Goal: Share content

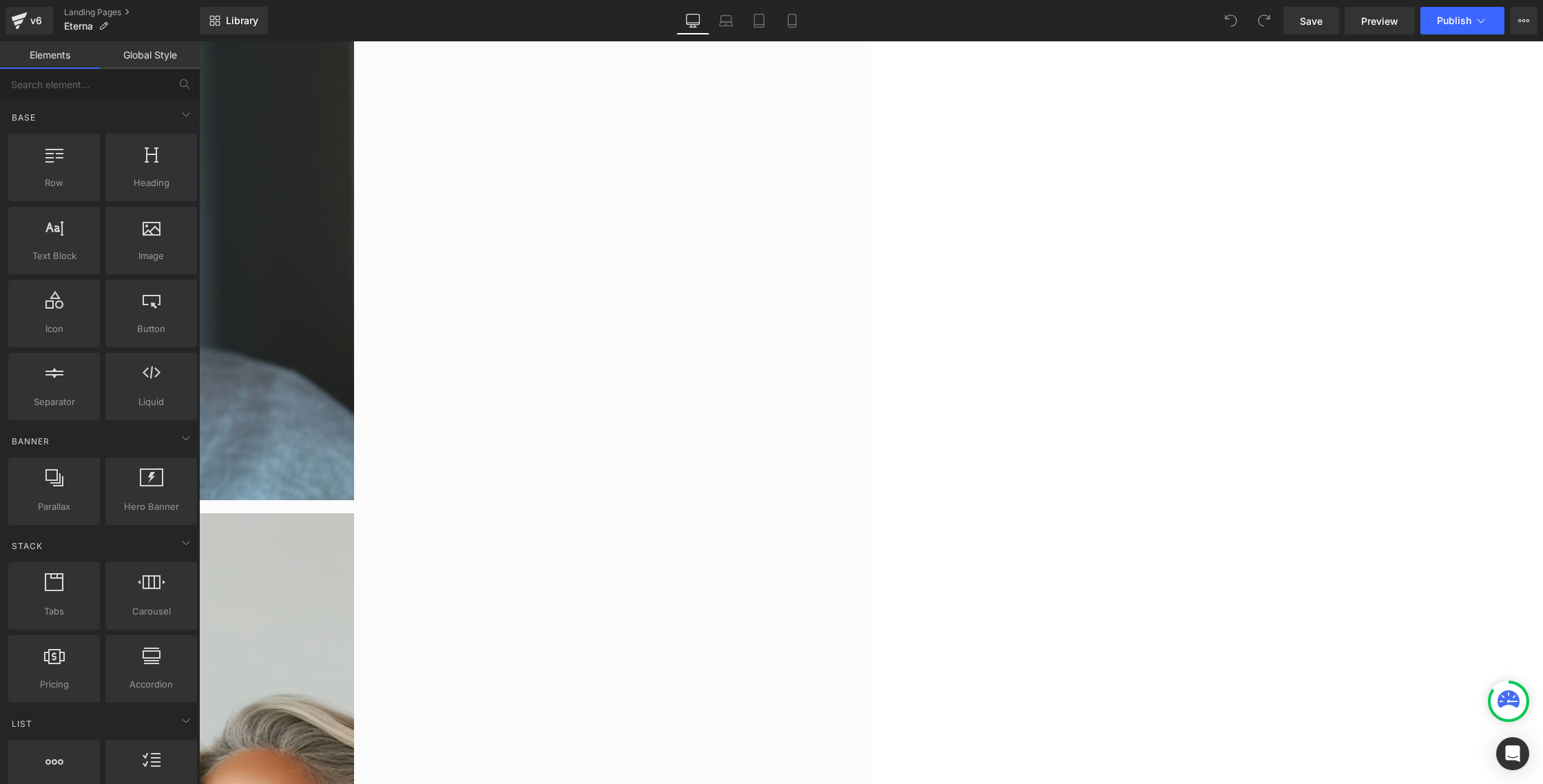
scroll to position [5418, 0]
click at [226, 27] on link "Library" at bounding box center [234, 20] width 68 height 27
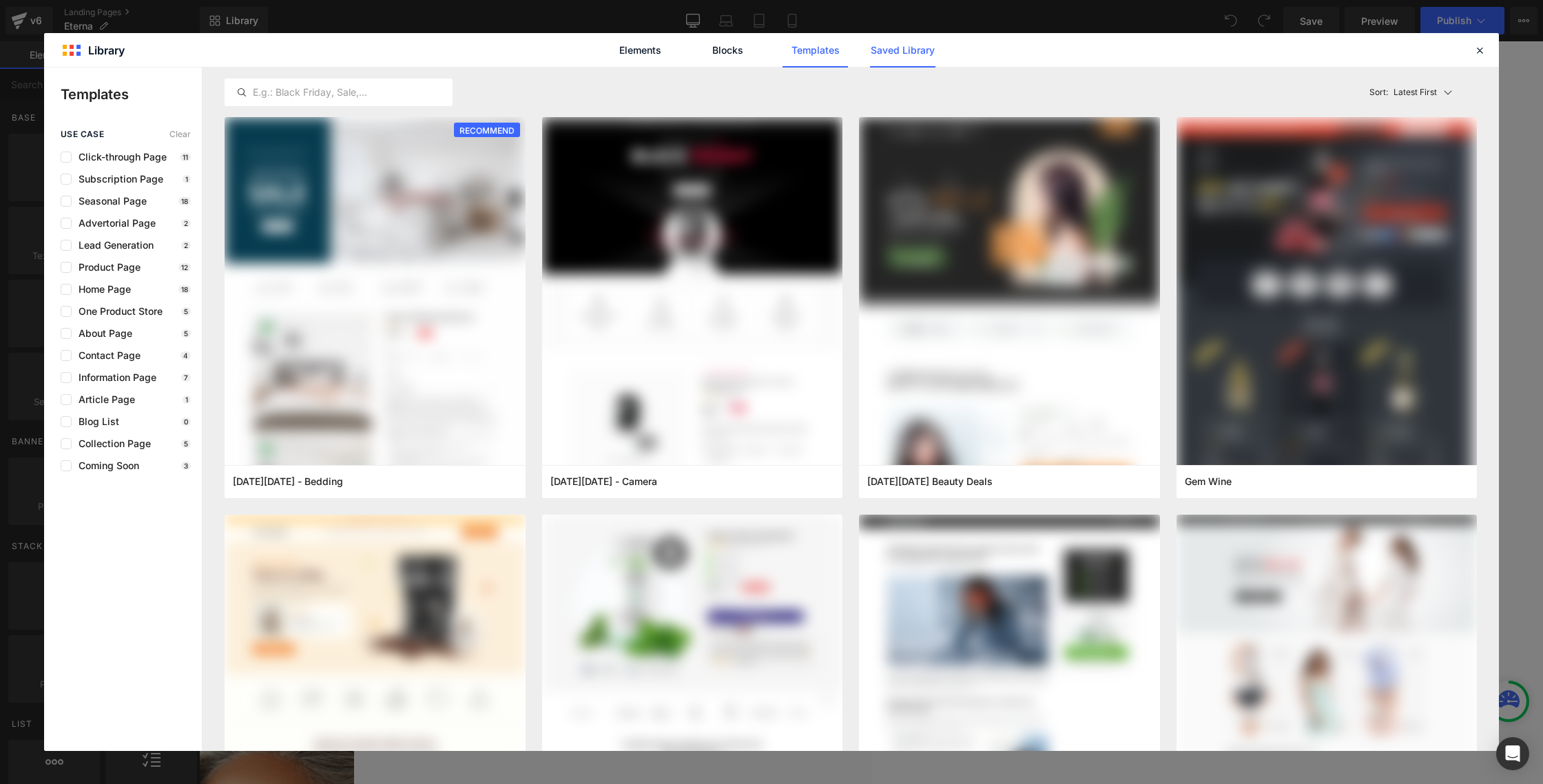
click at [903, 52] on link "Saved Library" at bounding box center [903, 50] width 65 height 34
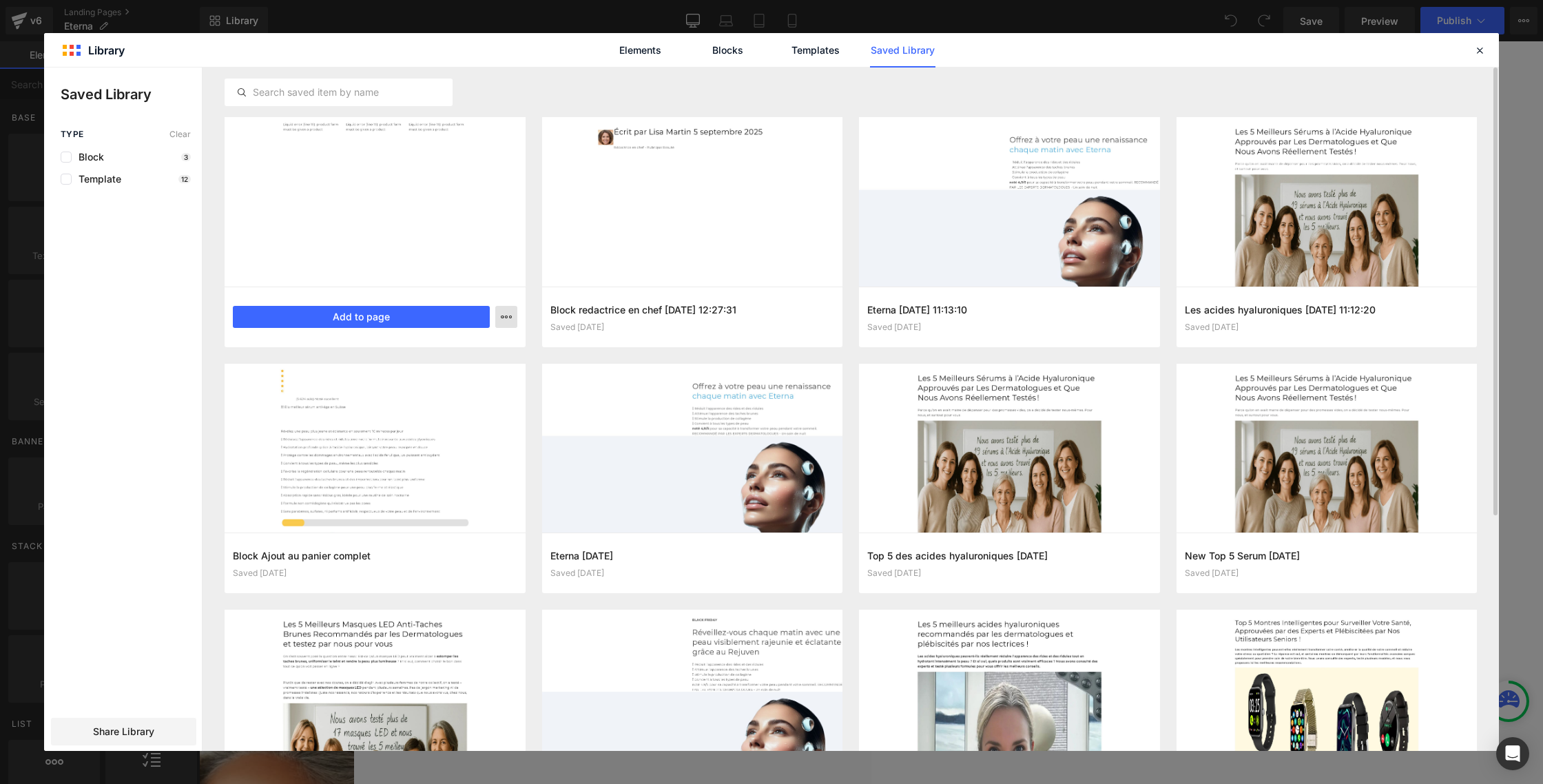
click at [507, 318] on icon "button" at bounding box center [506, 316] width 11 height 11
click at [431, 382] on div "Delete" at bounding box center [439, 376] width 157 height 29
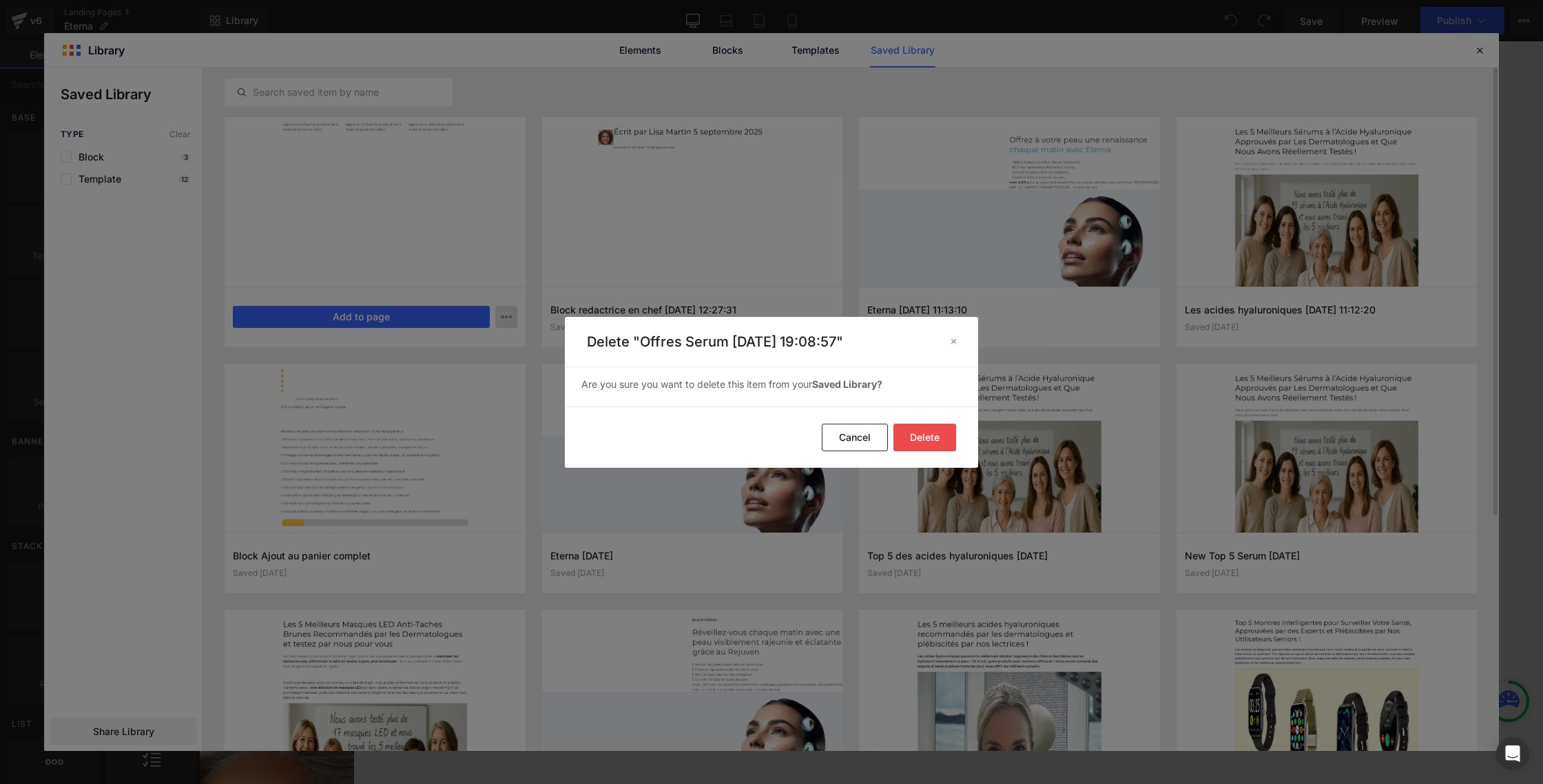
click at [931, 439] on button "Delete" at bounding box center [924, 437] width 62 height 27
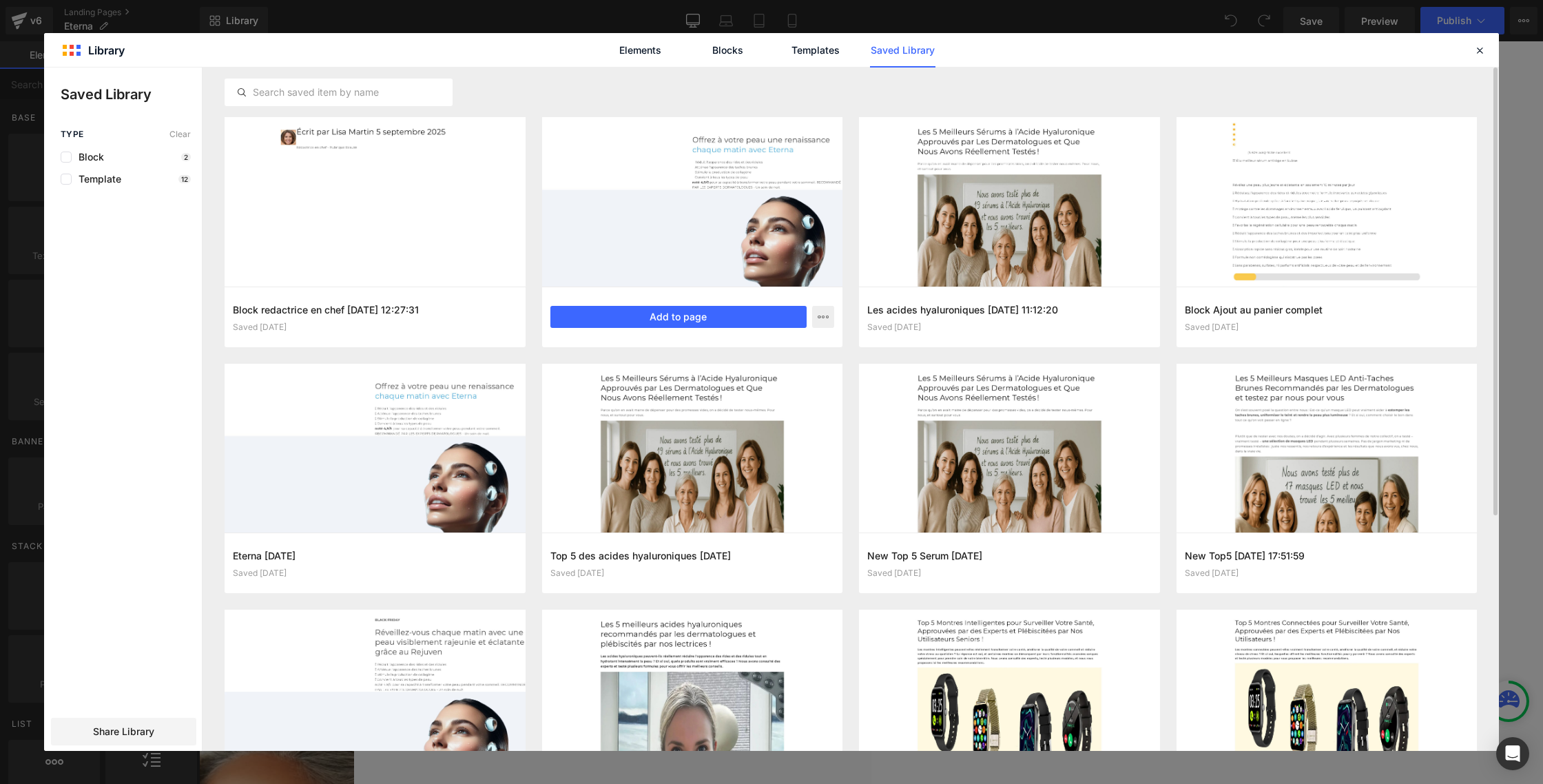
scroll to position [4, 0]
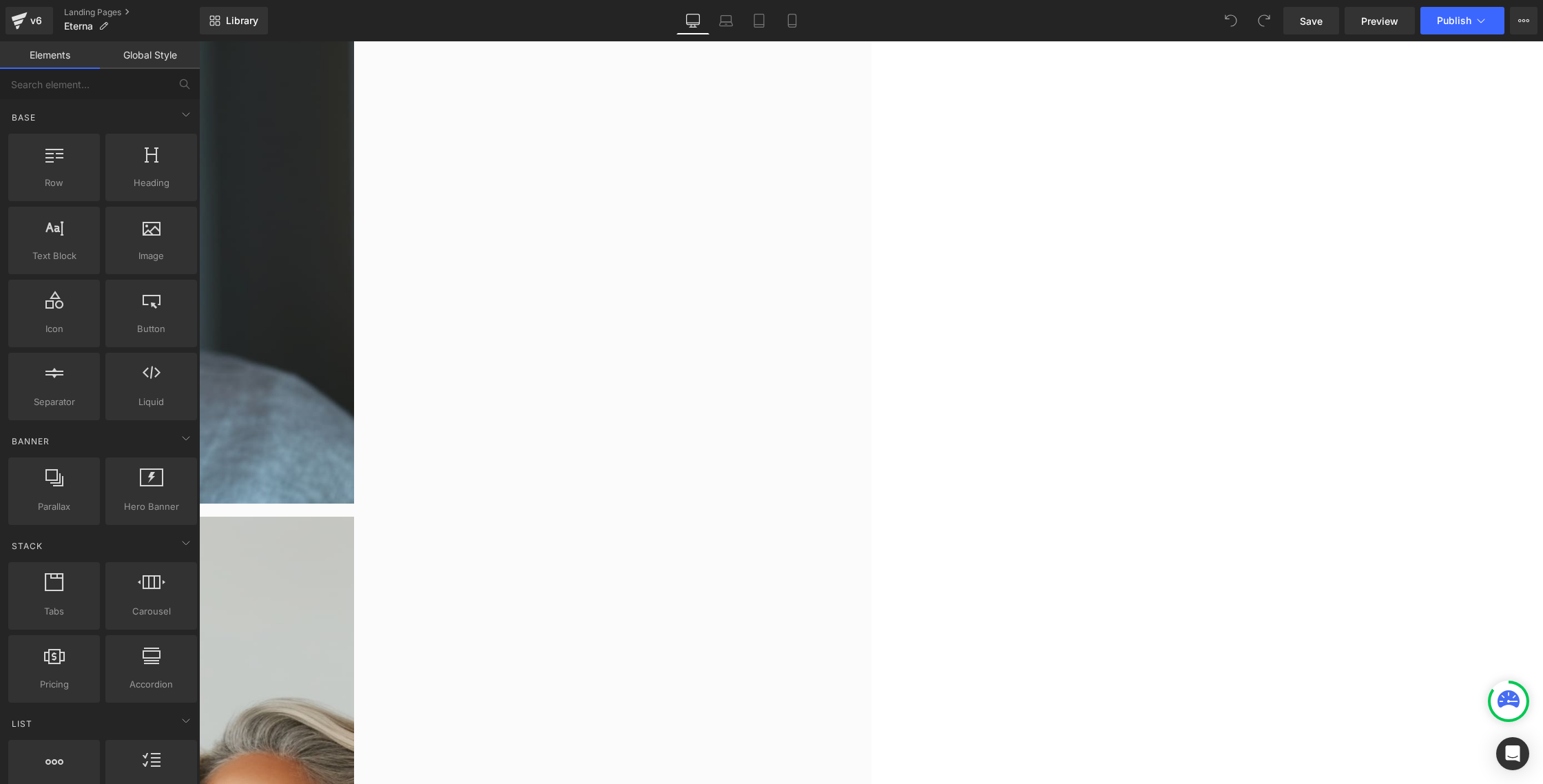
click at [199, 42] on icon at bounding box center [199, 42] width 0 height 0
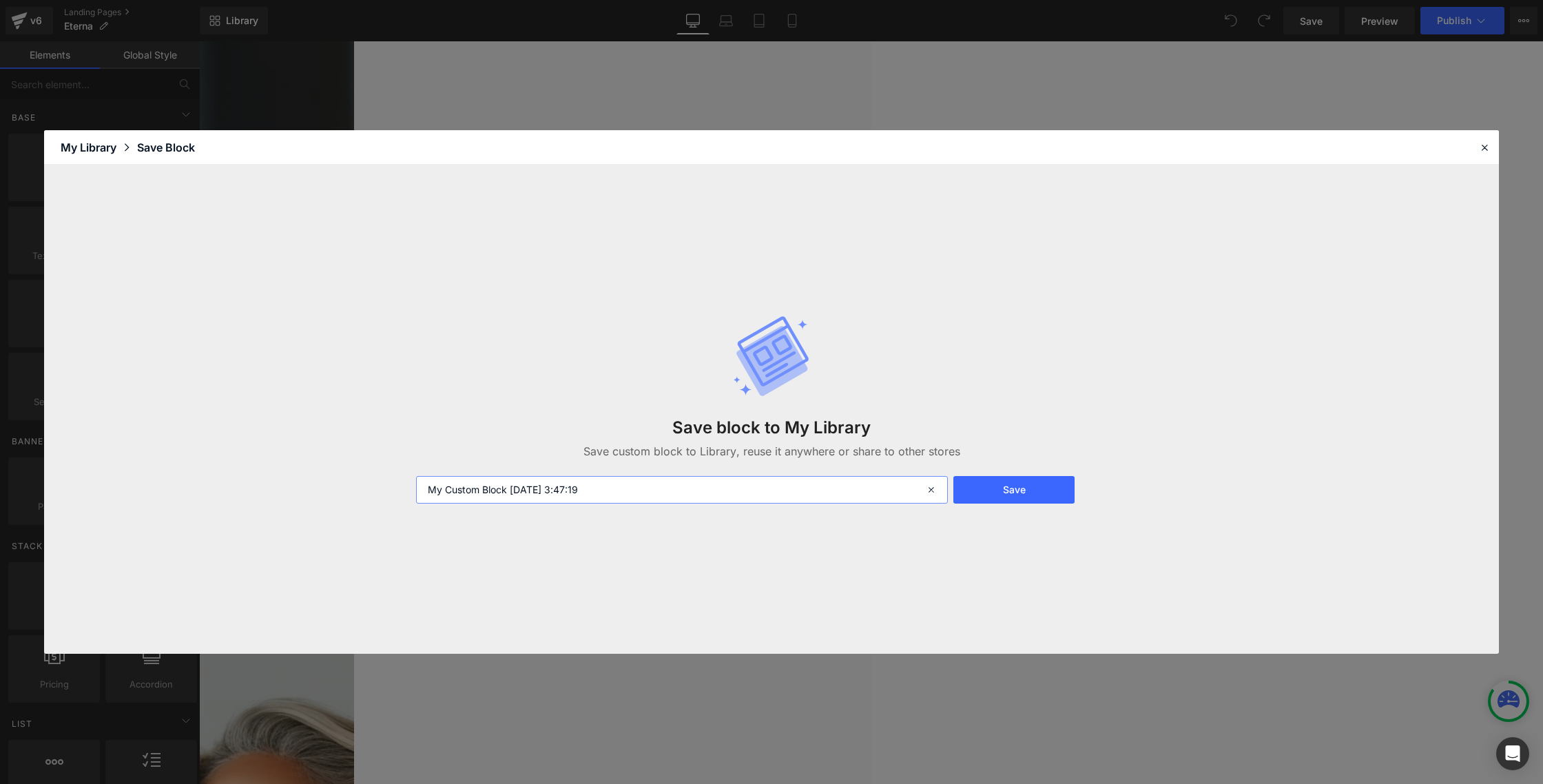
drag, startPoint x: 506, startPoint y: 489, endPoint x: 432, endPoint y: 482, distance: 74.3
click at [432, 482] on input "My Custom Block [DATE] 3:47:19" at bounding box center [682, 489] width 532 height 27
type input "Block offre serum [DATE] 3:47:19"
click at [987, 490] on button "Save" at bounding box center [1014, 489] width 121 height 27
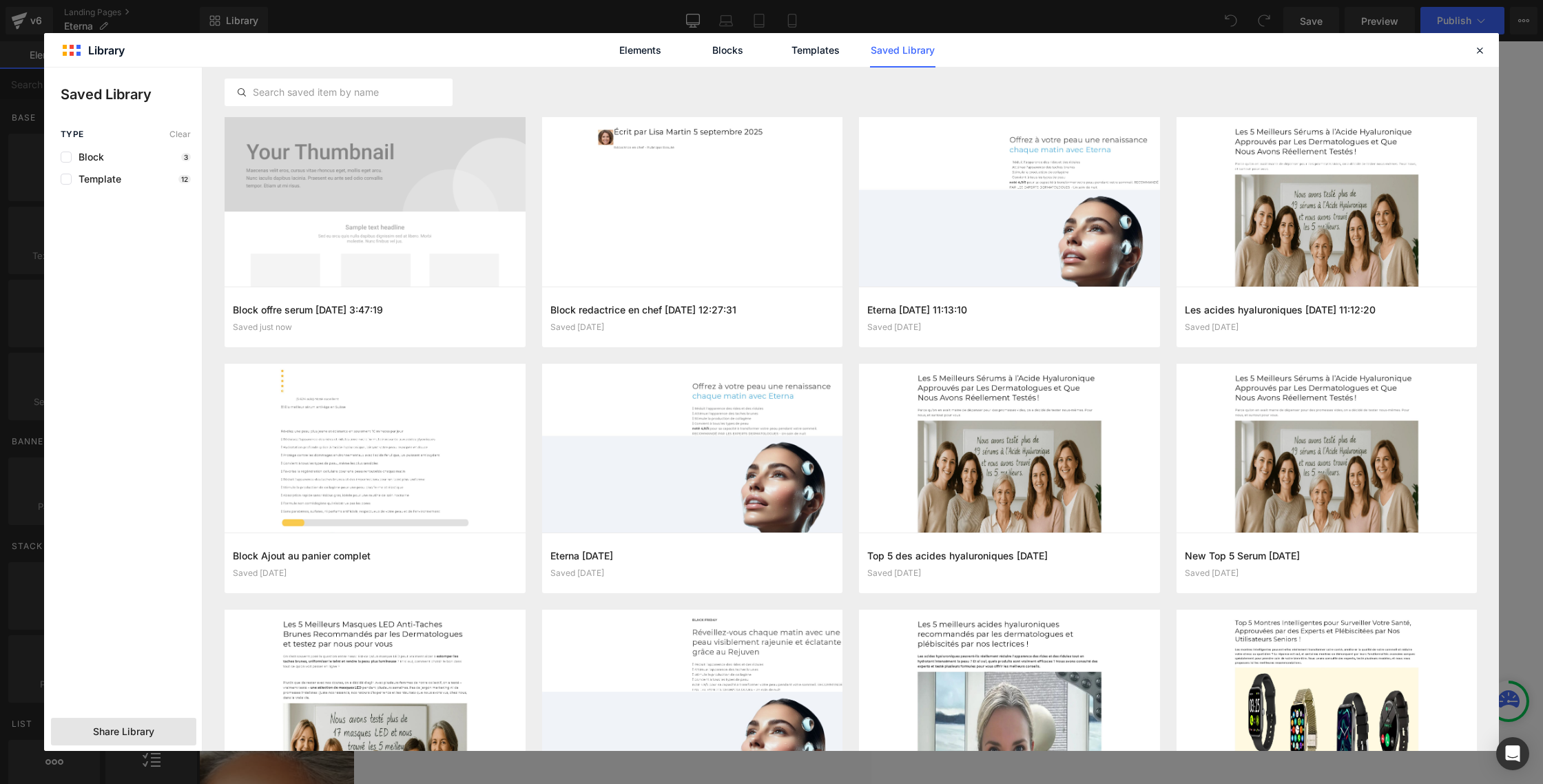
click at [110, 729] on span "Share Library" at bounding box center [123, 731] width 62 height 14
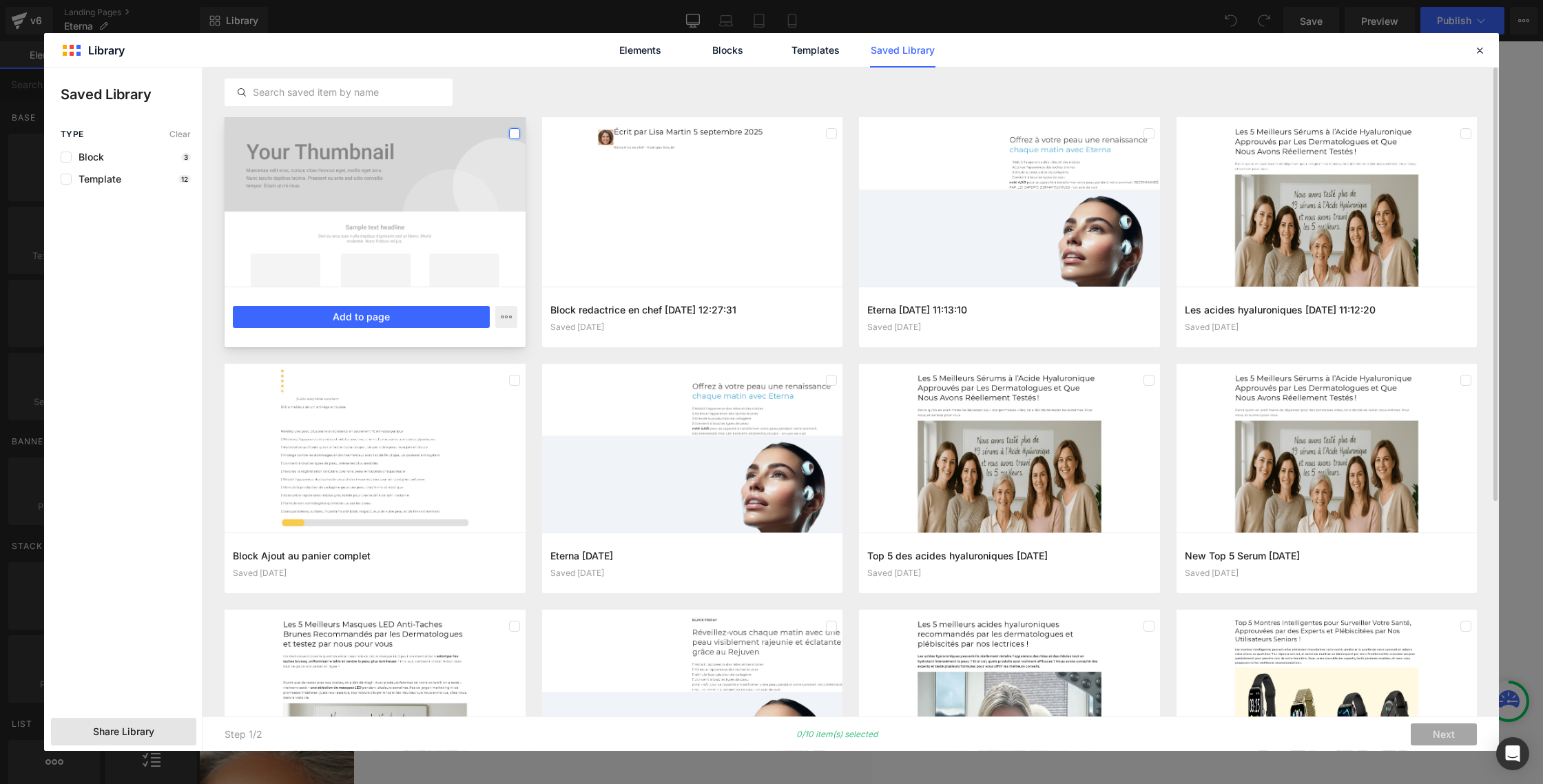
click at [515, 130] on label at bounding box center [515, 134] width 11 height 11
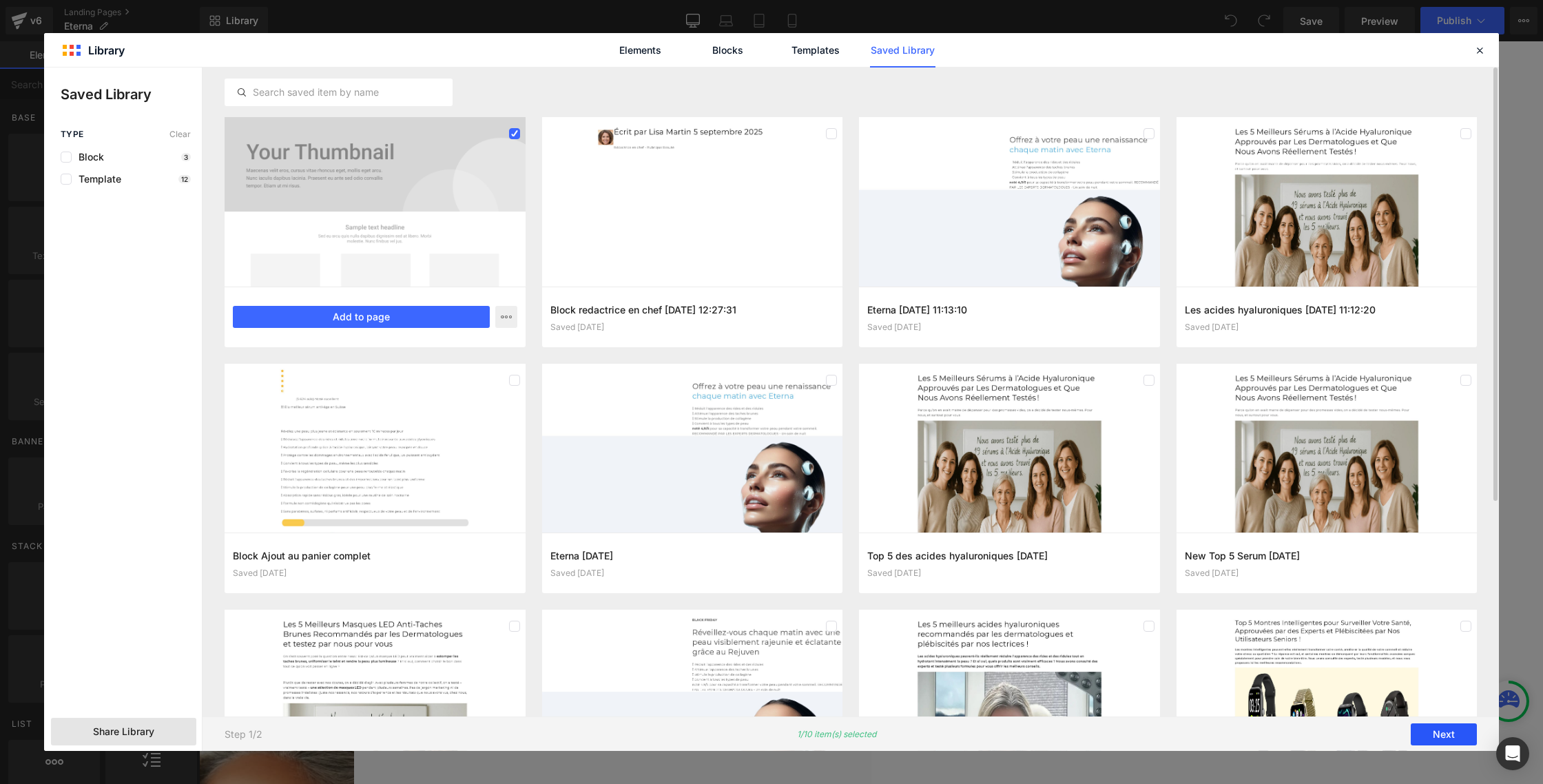
click at [1441, 729] on button "Next" at bounding box center [1443, 734] width 66 height 22
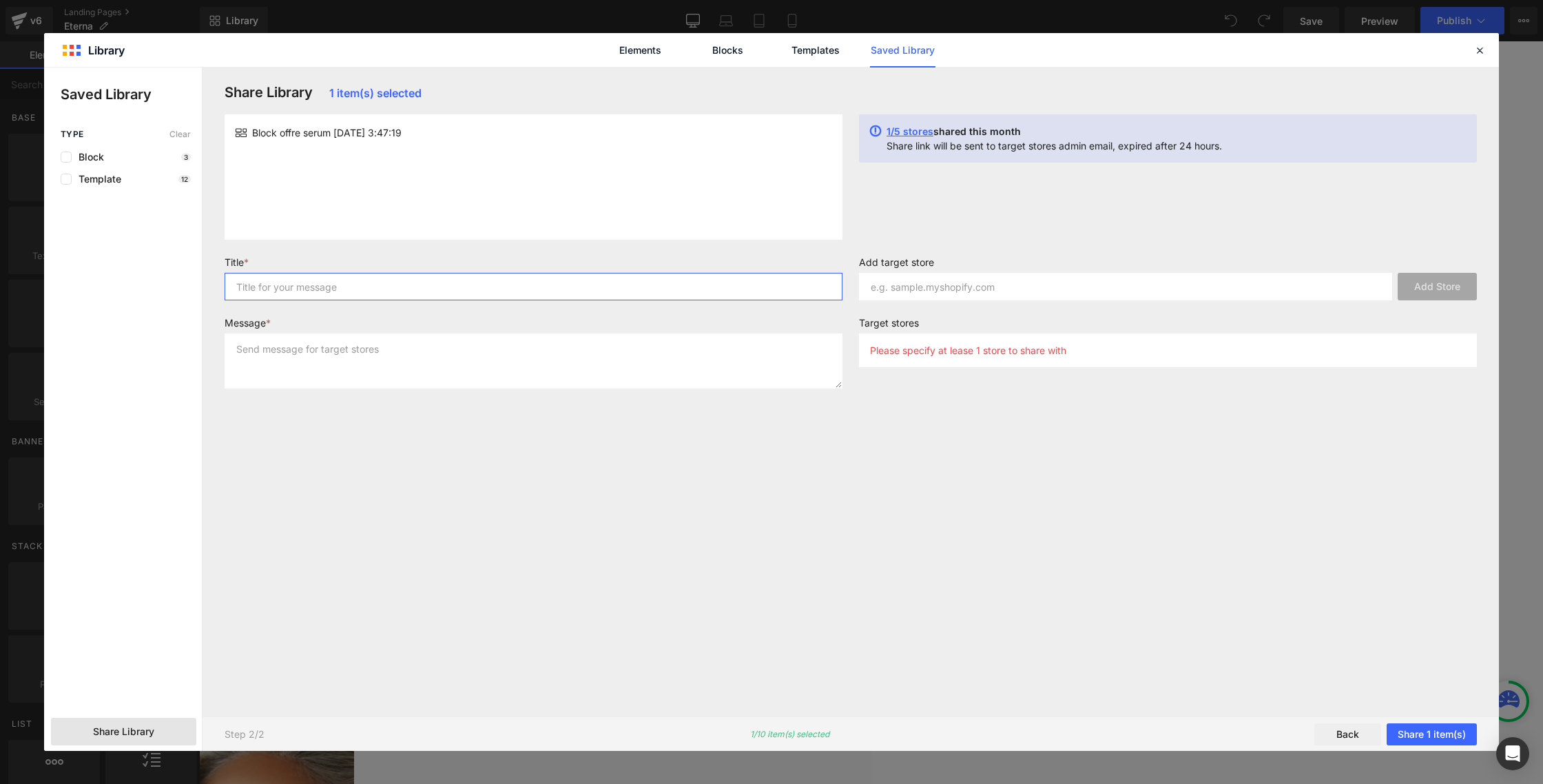
click at [301, 287] on input "text" at bounding box center [533, 286] width 618 height 27
type input "block offre"
click at [319, 360] on textarea at bounding box center [533, 361] width 618 height 55
paste textarea "block offre"
type textarea "block offre"
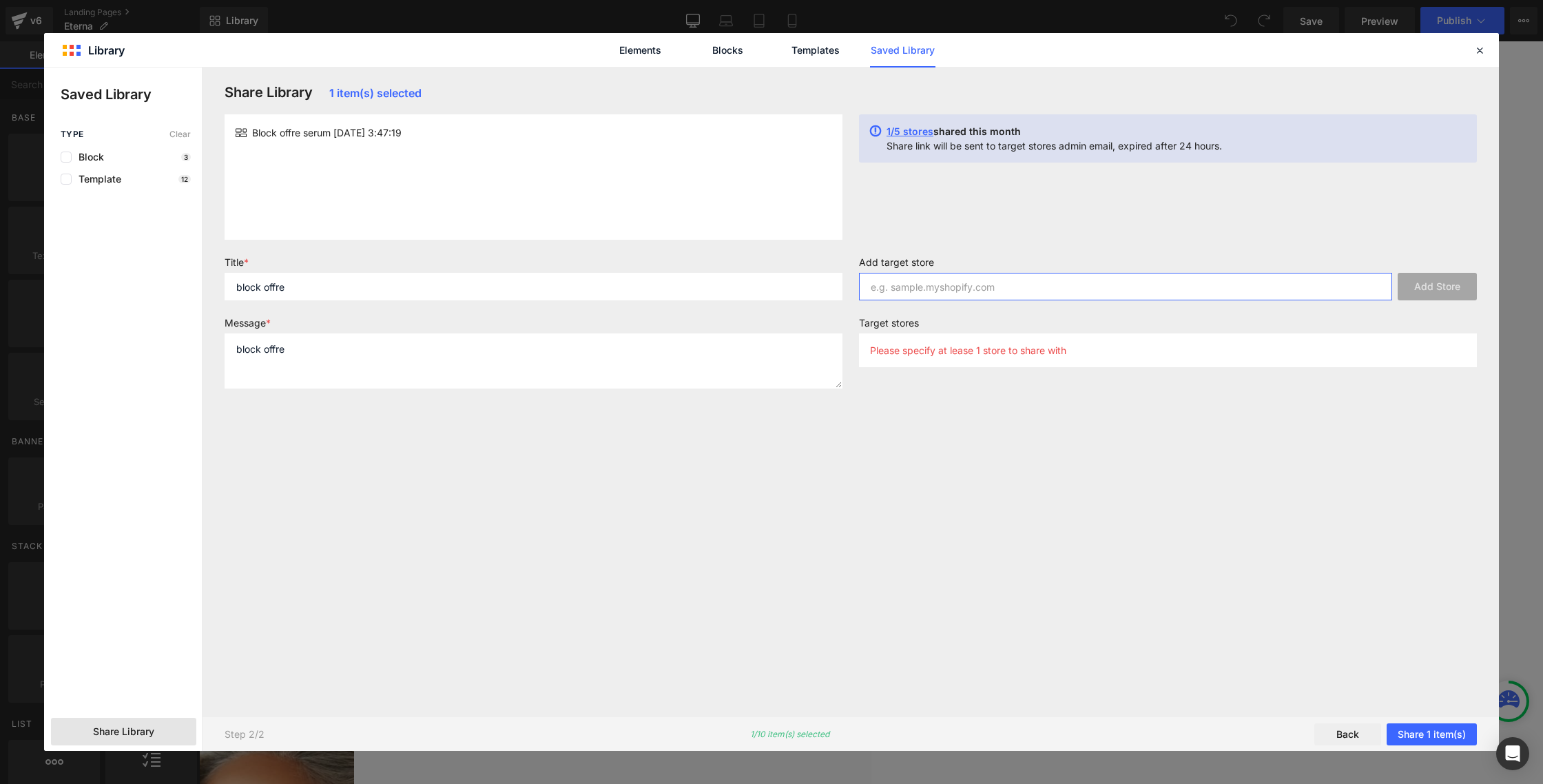
click at [934, 295] on input "text" at bounding box center [1126, 286] width 533 height 27
paste input "[DOMAIN_NAME]"
type input "[DOMAIN_NAME]"
click at [1454, 296] on button "Add Store" at bounding box center [1437, 286] width 79 height 27
click at [1430, 731] on button "Share 1 item(s)" at bounding box center [1432, 734] width 91 height 22
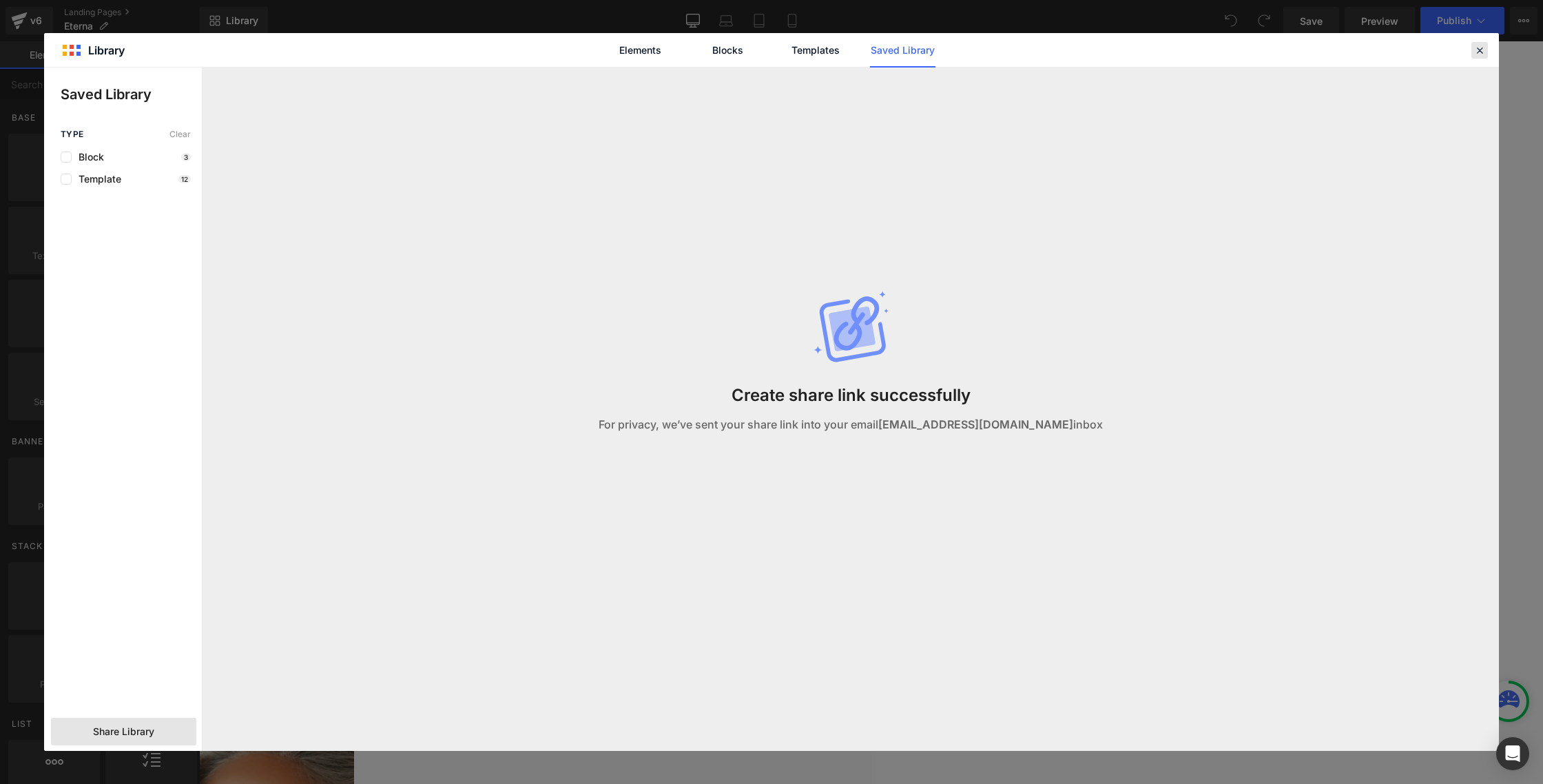
click at [1478, 53] on icon at bounding box center [1479, 50] width 13 height 13
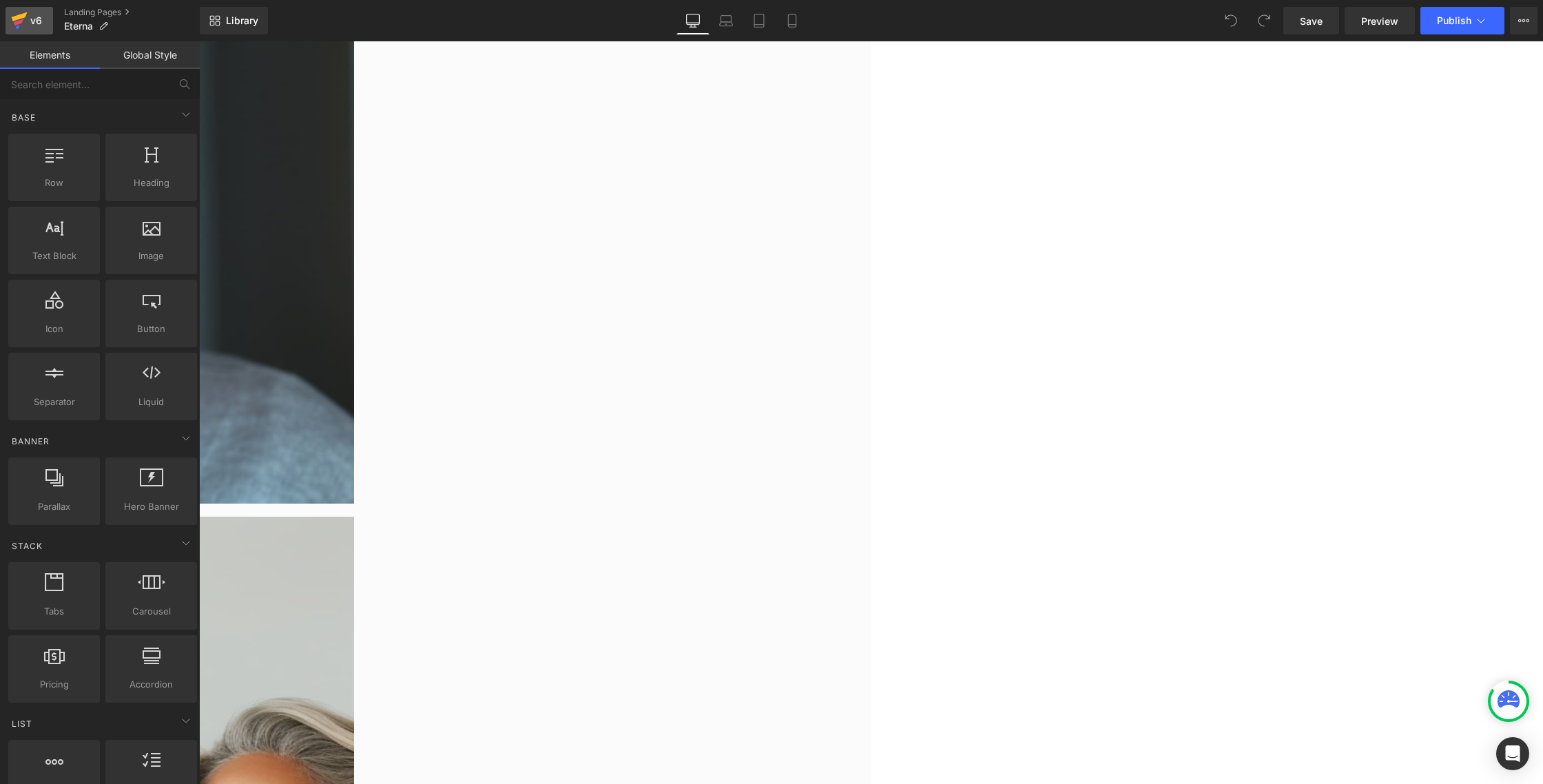
click at [8, 13] on link "v6" at bounding box center [29, 20] width 48 height 27
